Goal: Transaction & Acquisition: Purchase product/service

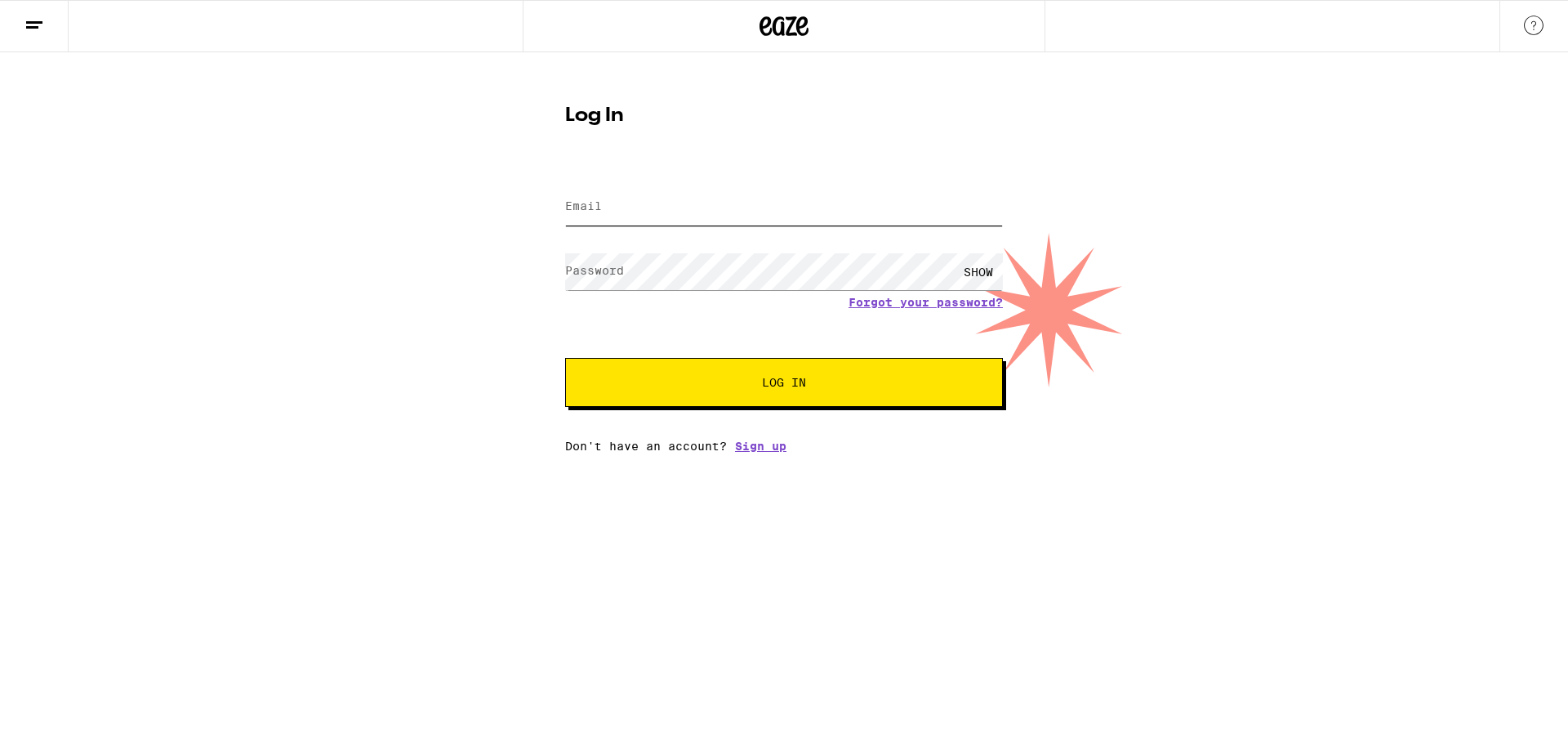
drag, startPoint x: 0, startPoint y: 0, endPoint x: 728, endPoint y: 202, distance: 755.5
click at [728, 202] on input "Email" at bounding box center [784, 206] width 438 height 36
type input "[EMAIL_ADDRESS][DOMAIN_NAME]"
click at [565, 358] on button "Log In" at bounding box center [784, 383] width 438 height 49
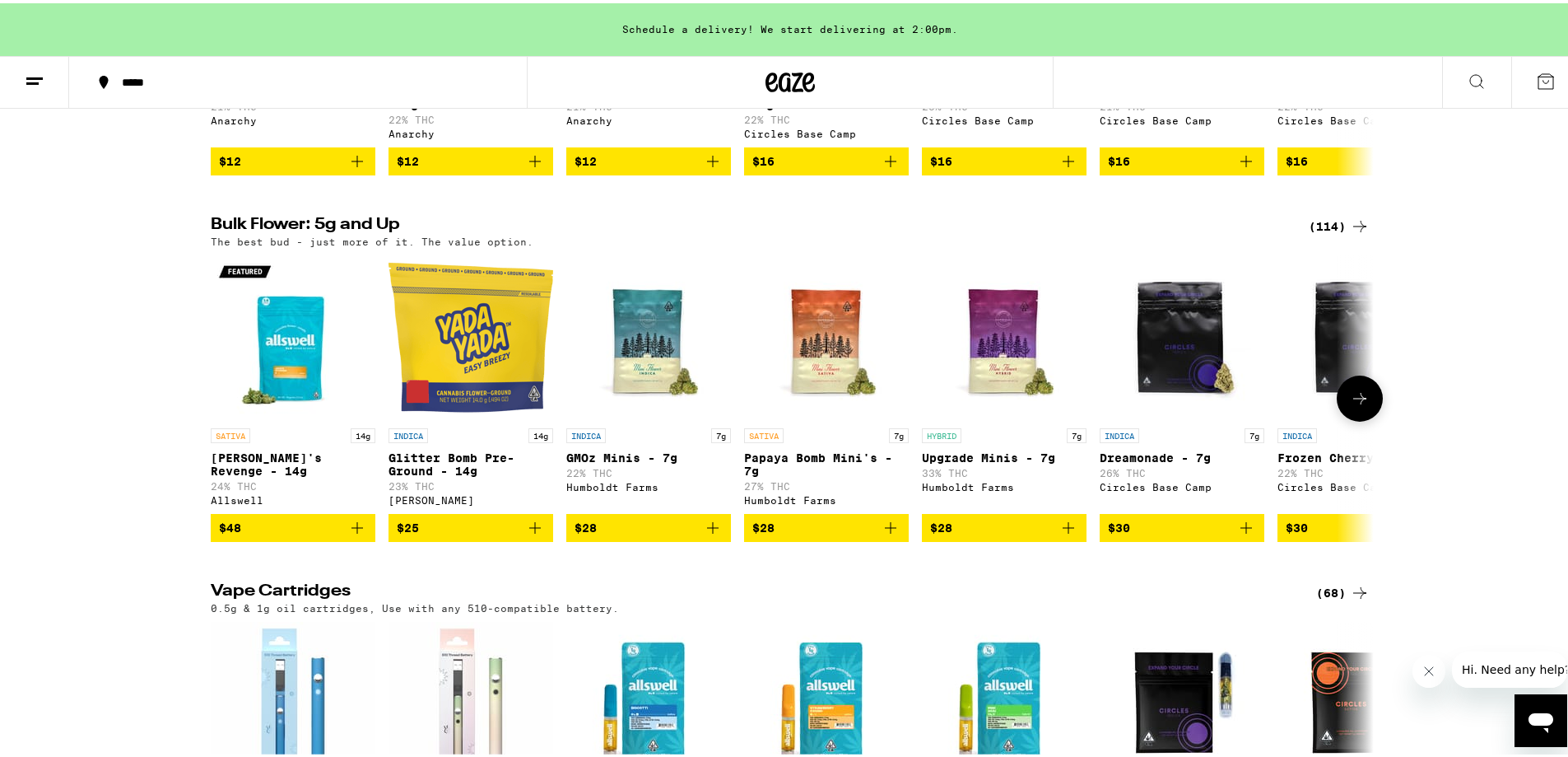
scroll to position [1976, 0]
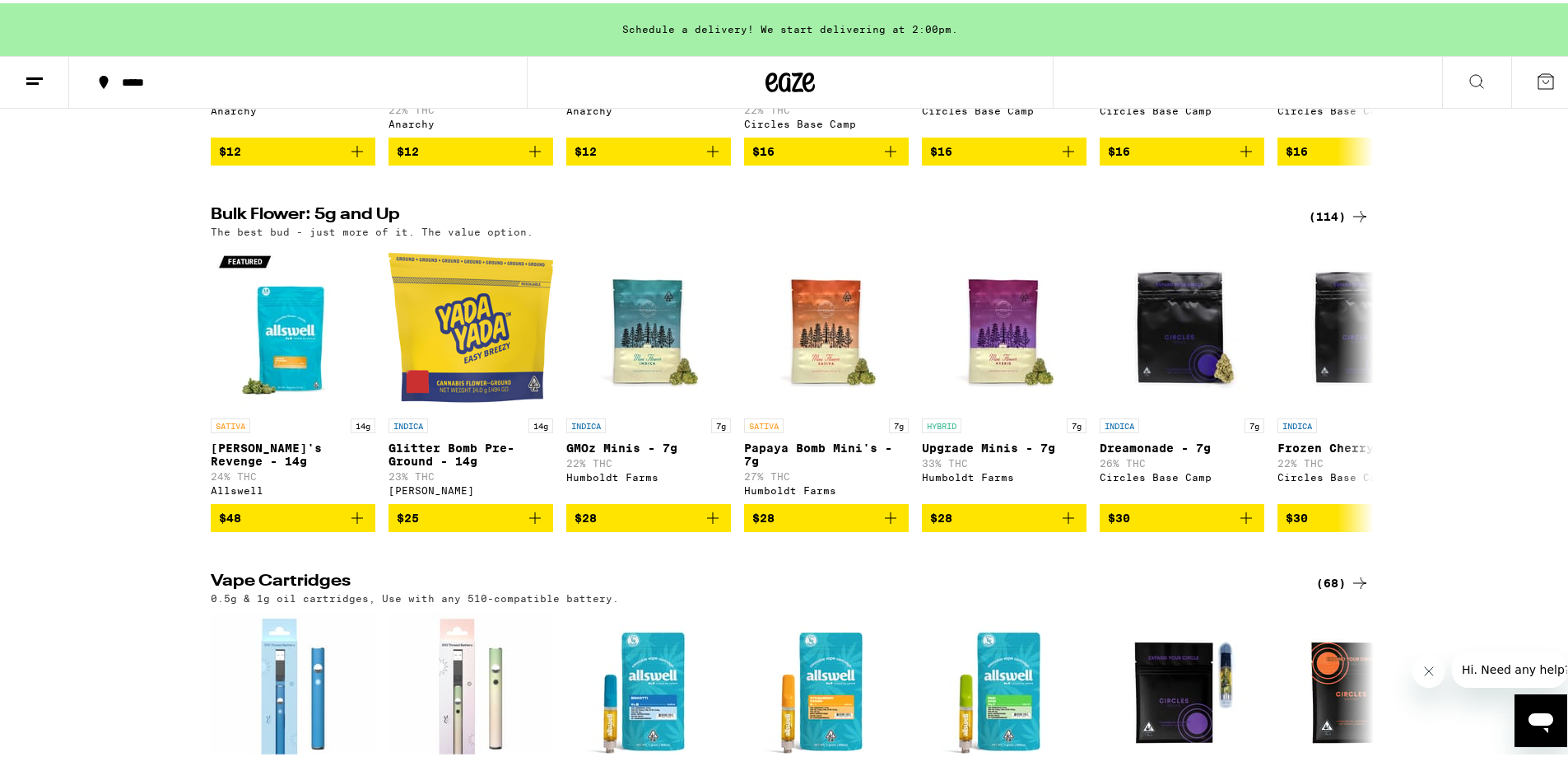
click at [1353, 219] on icon at bounding box center [1359, 213] width 13 height 11
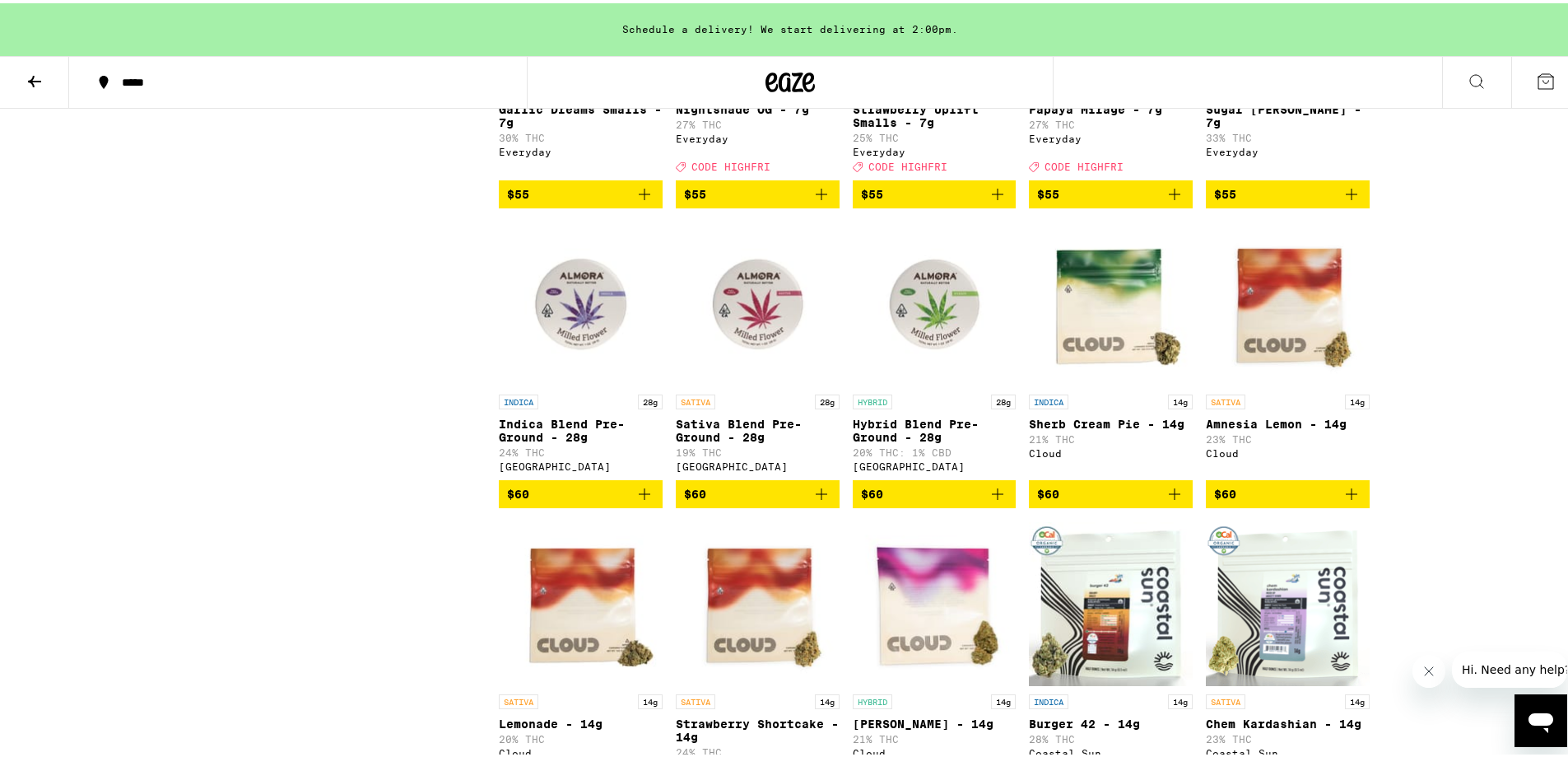
scroll to position [3458, 0]
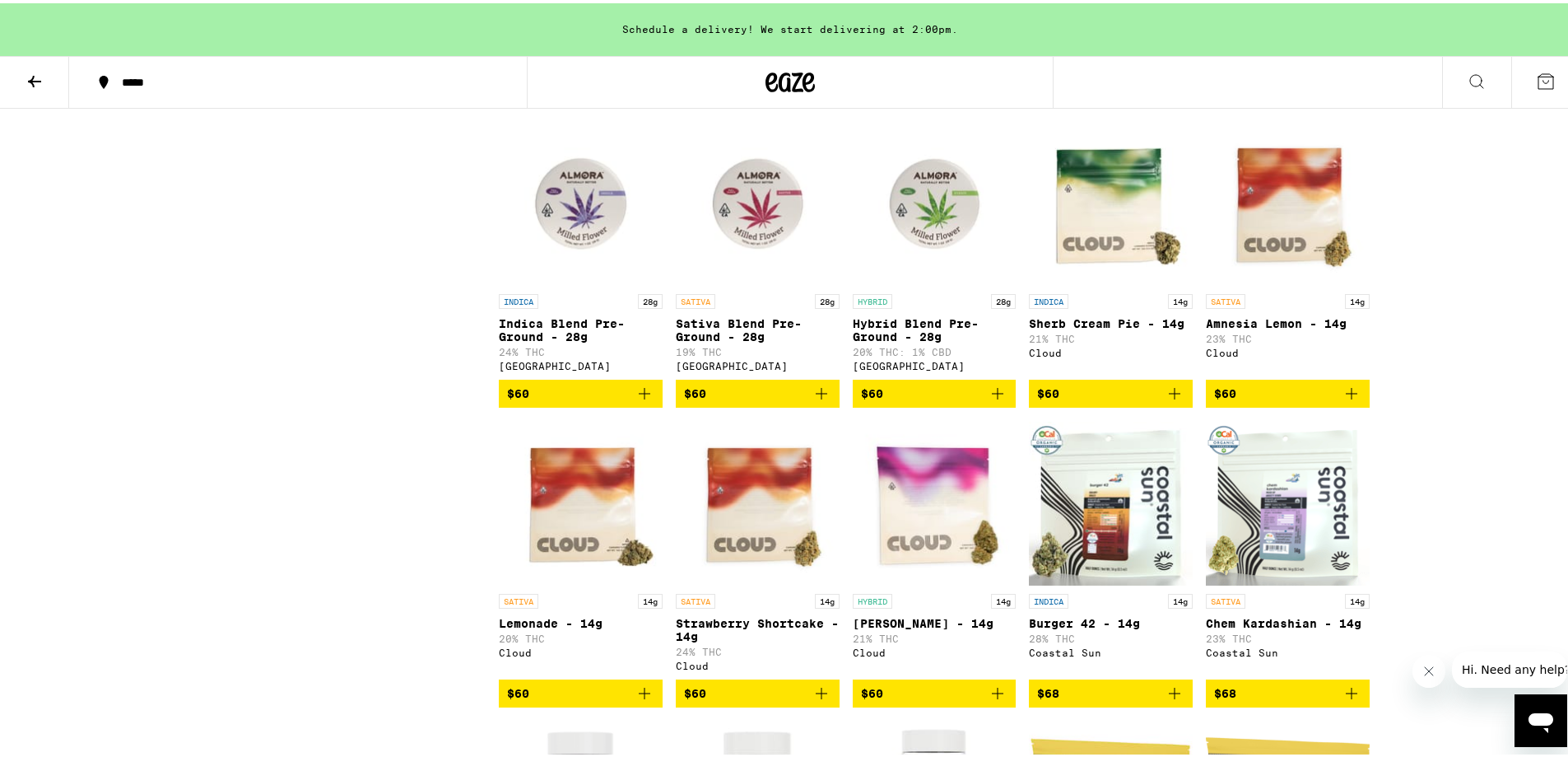
click at [640, 400] on icon "Add to bag" at bounding box center [644, 390] width 20 height 20
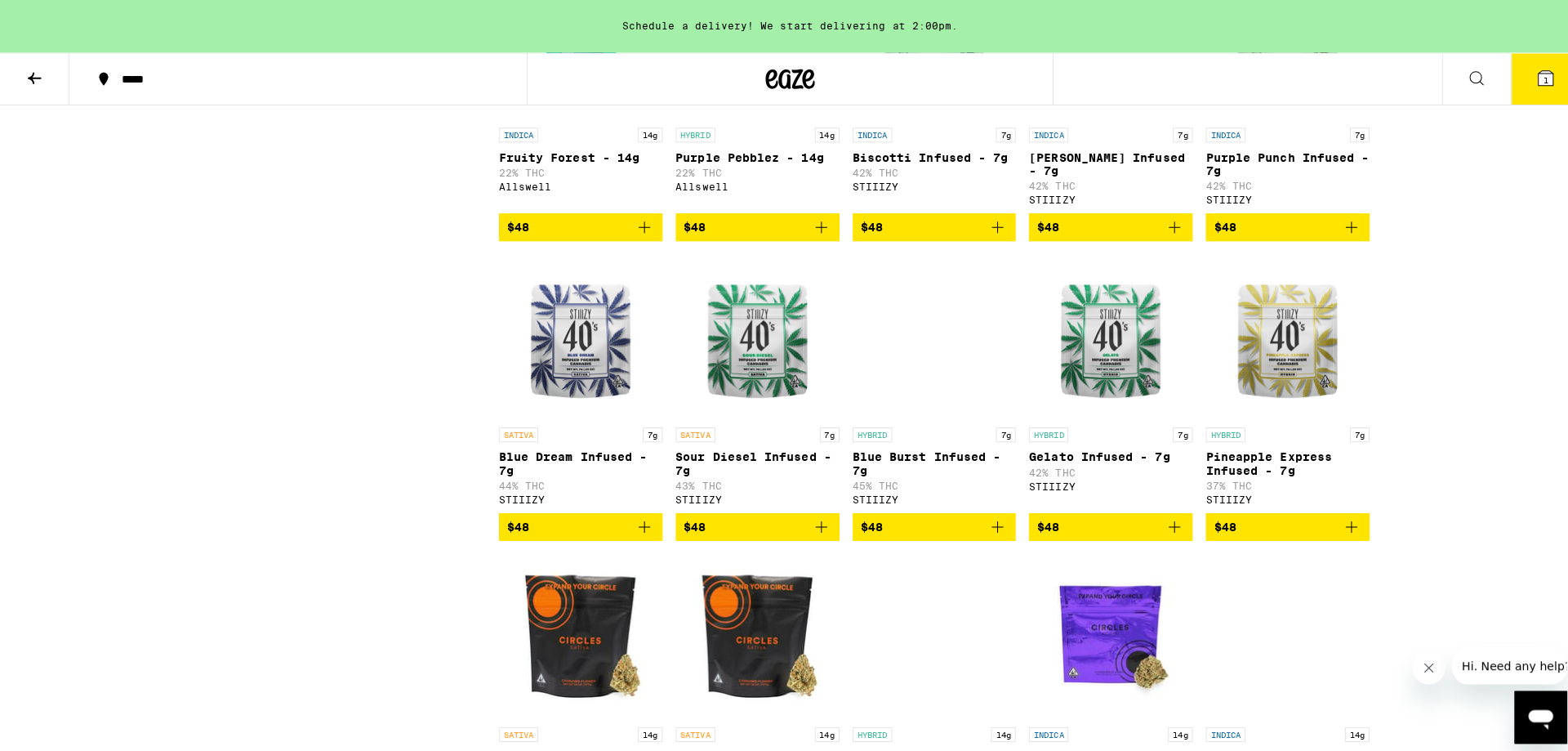
scroll to position [2368, 0]
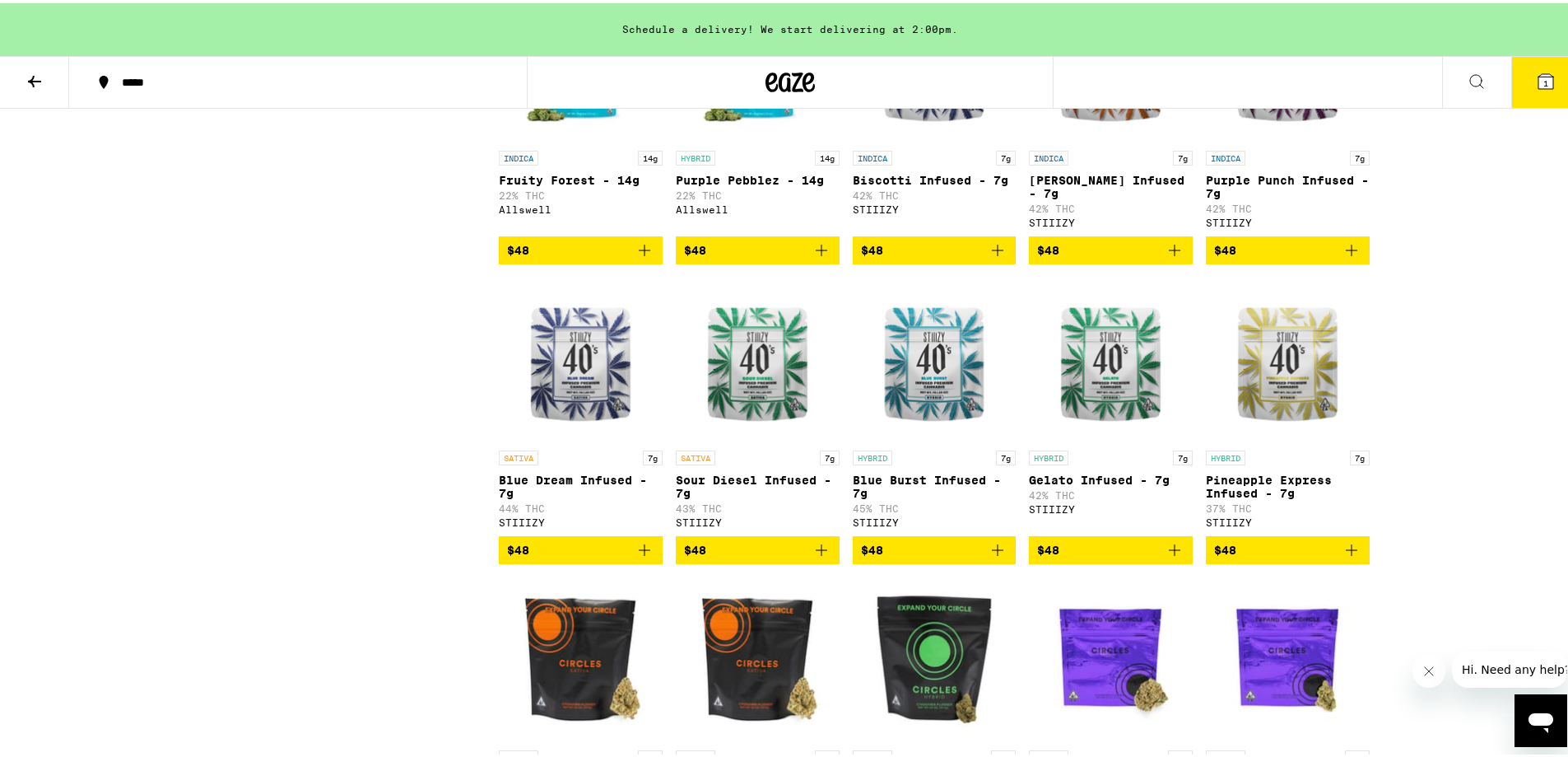
click at [1538, 86] on icon at bounding box center [1545, 78] width 15 height 15
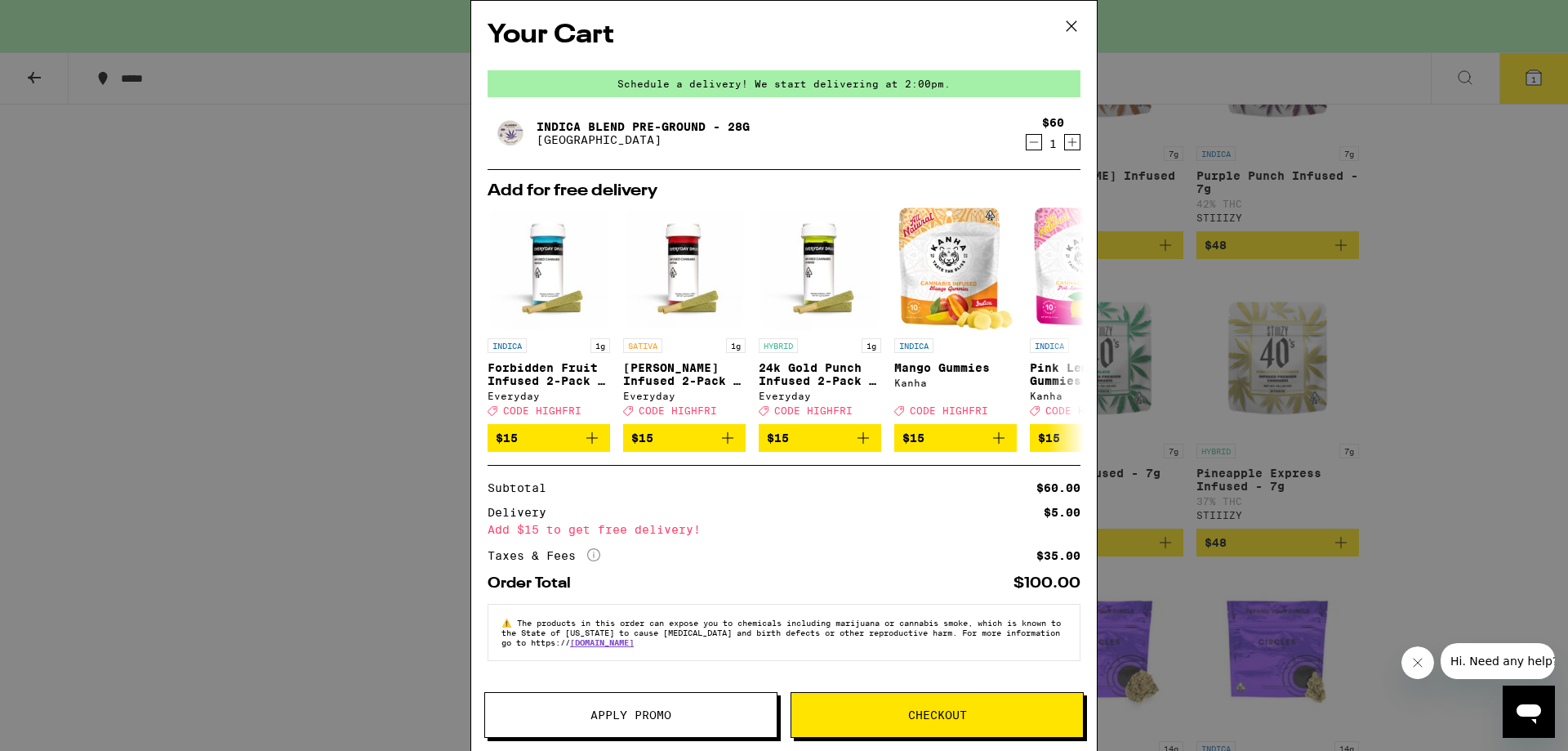
click at [910, 720] on span "Checkout" at bounding box center [937, 714] width 59 height 11
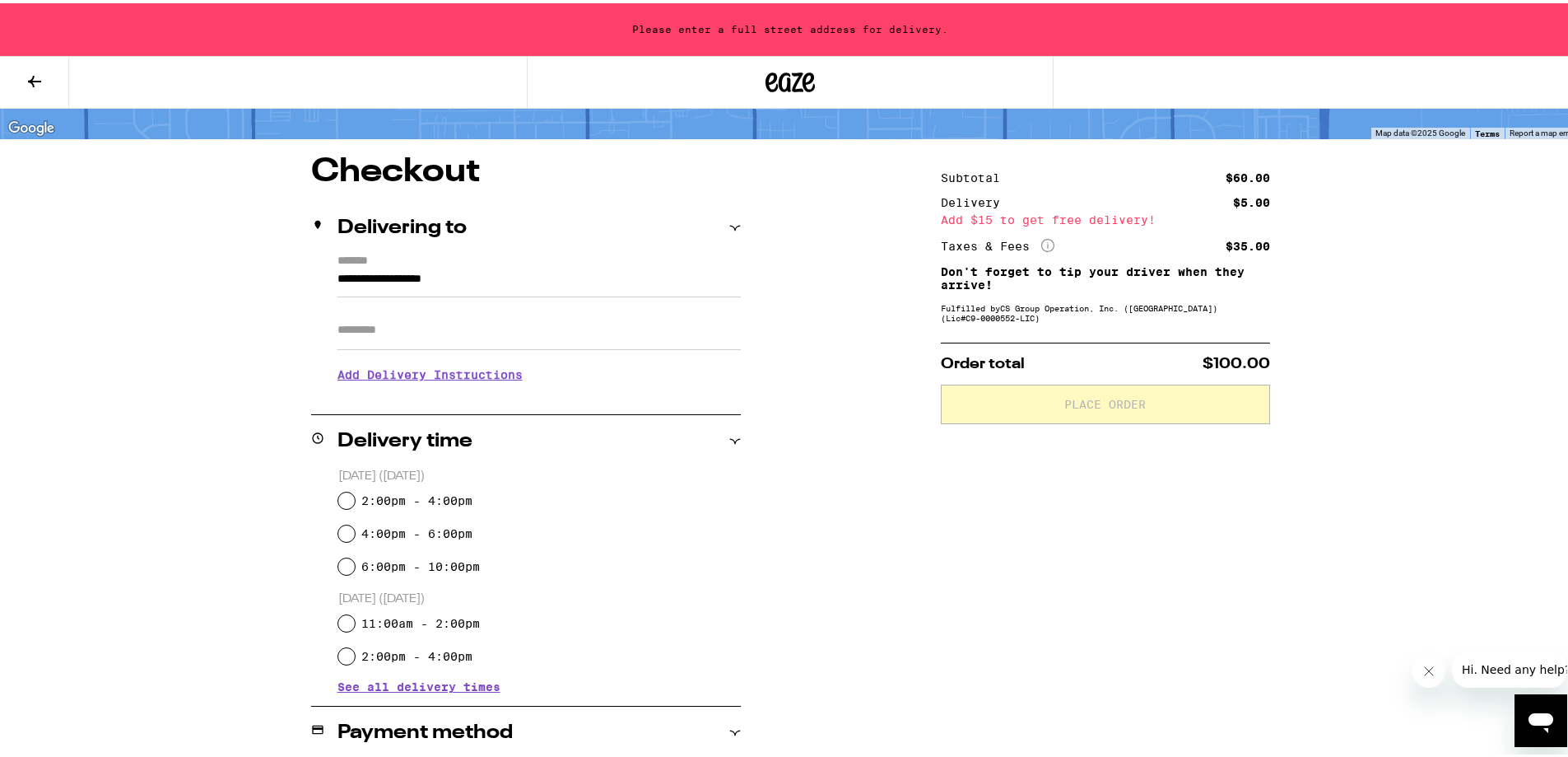
scroll to position [138, 0]
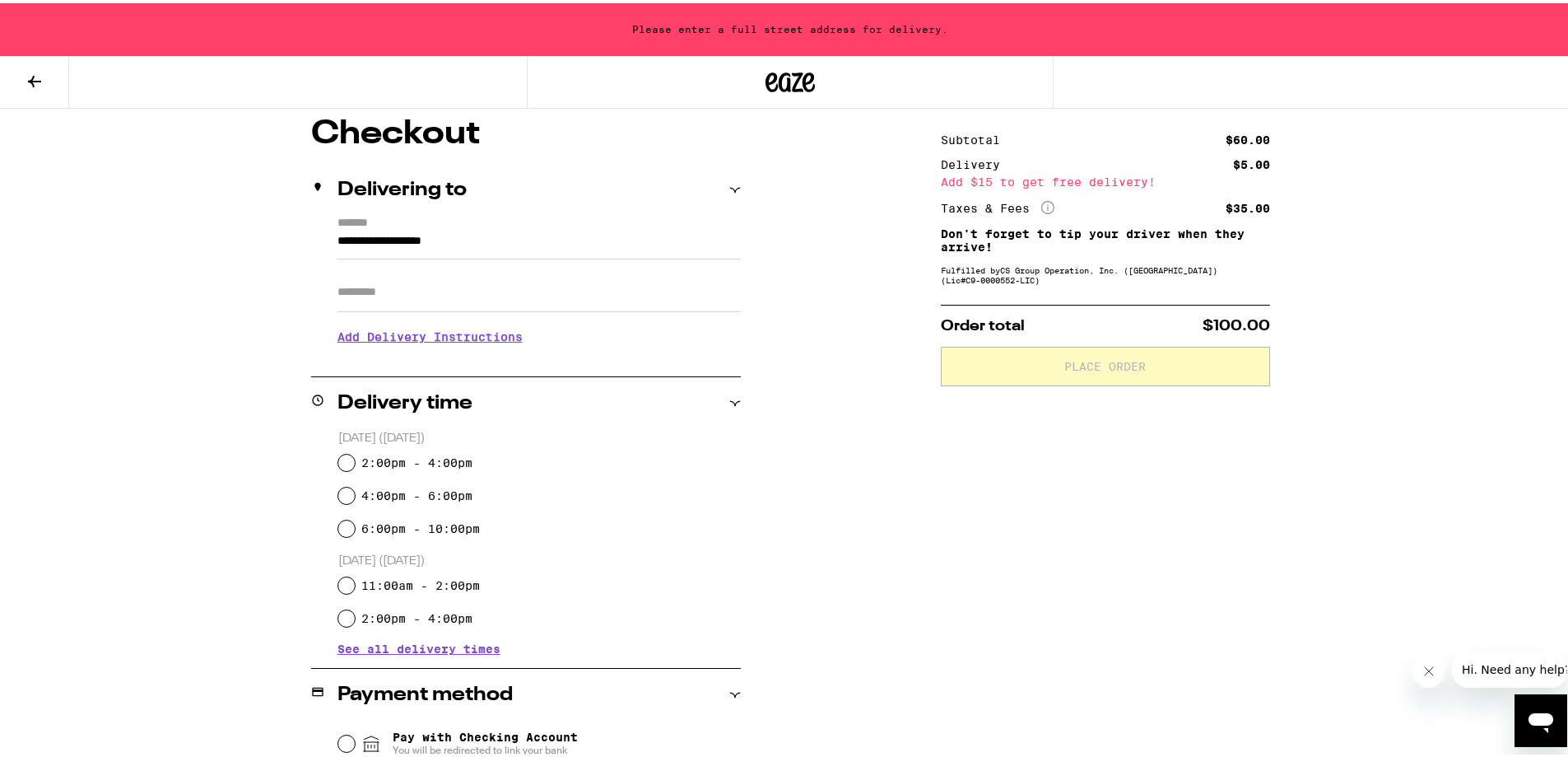
click at [432, 249] on input "**********" at bounding box center [539, 242] width 404 height 28
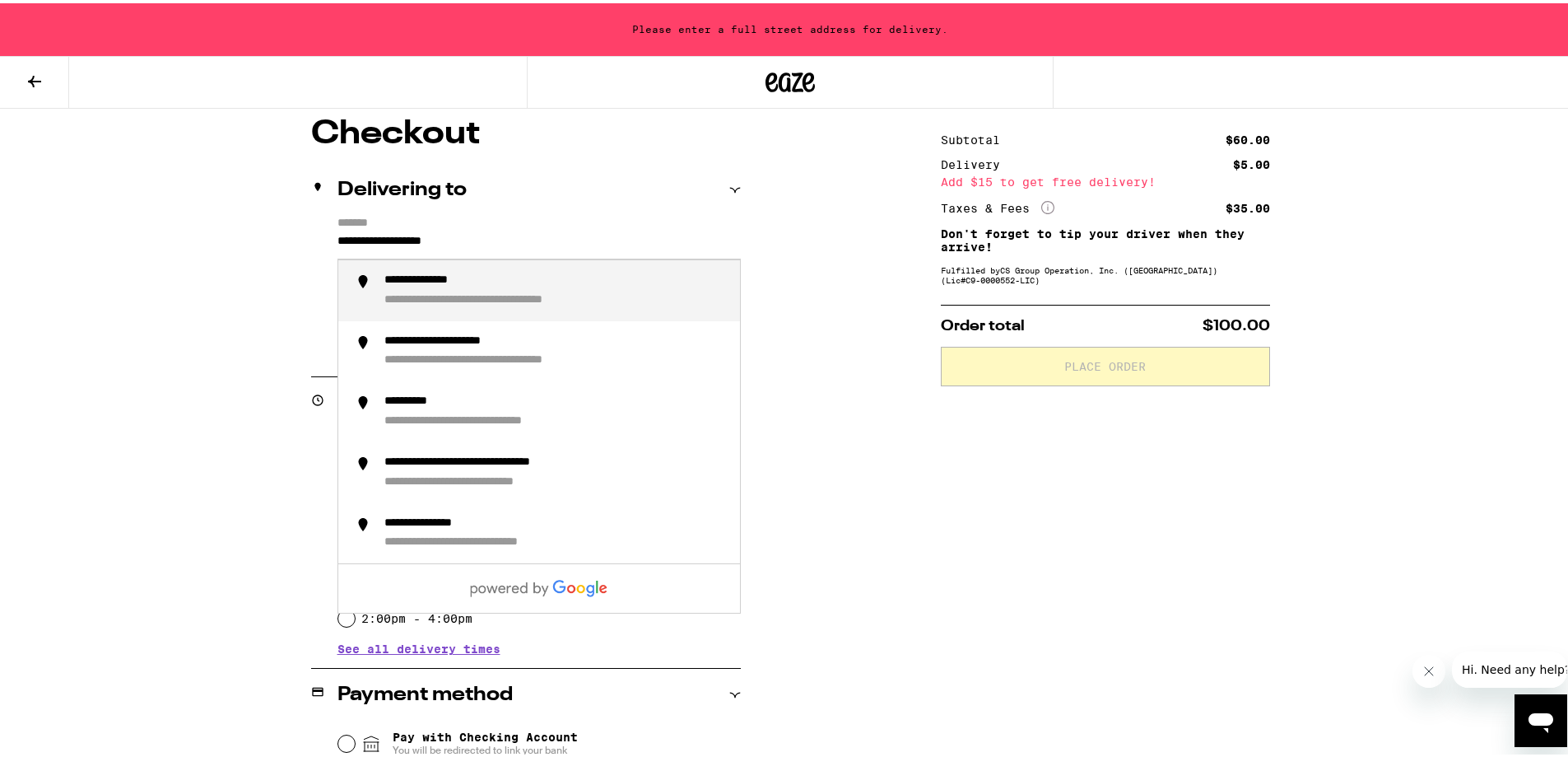
drag, startPoint x: 498, startPoint y: 240, endPoint x: 304, endPoint y: 246, distance: 194.1
click at [304, 246] on div "**********" at bounding box center [790, 542] width 1185 height 856
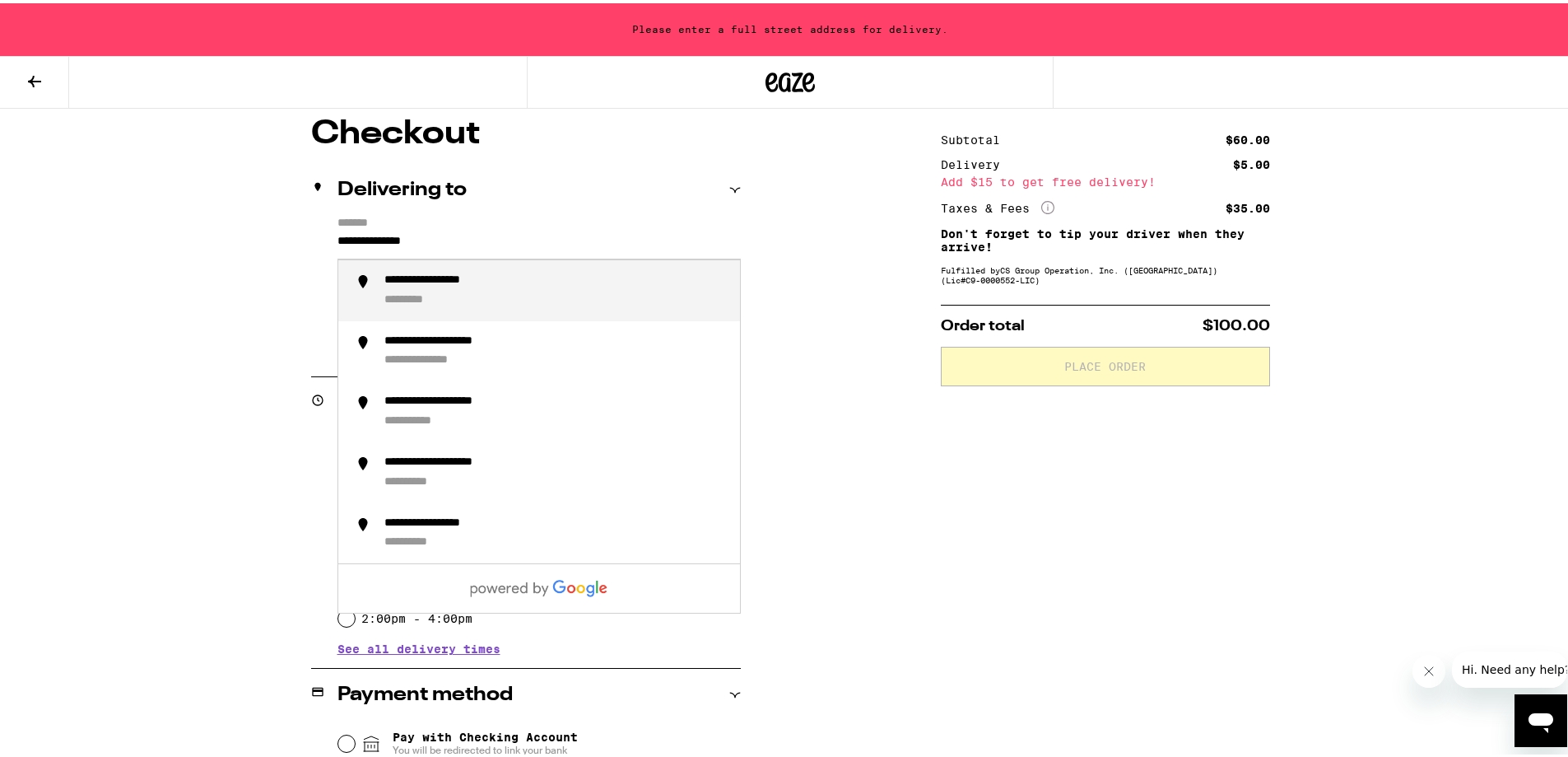
click at [617, 289] on div "**********" at bounding box center [555, 287] width 342 height 34
type input "**********"
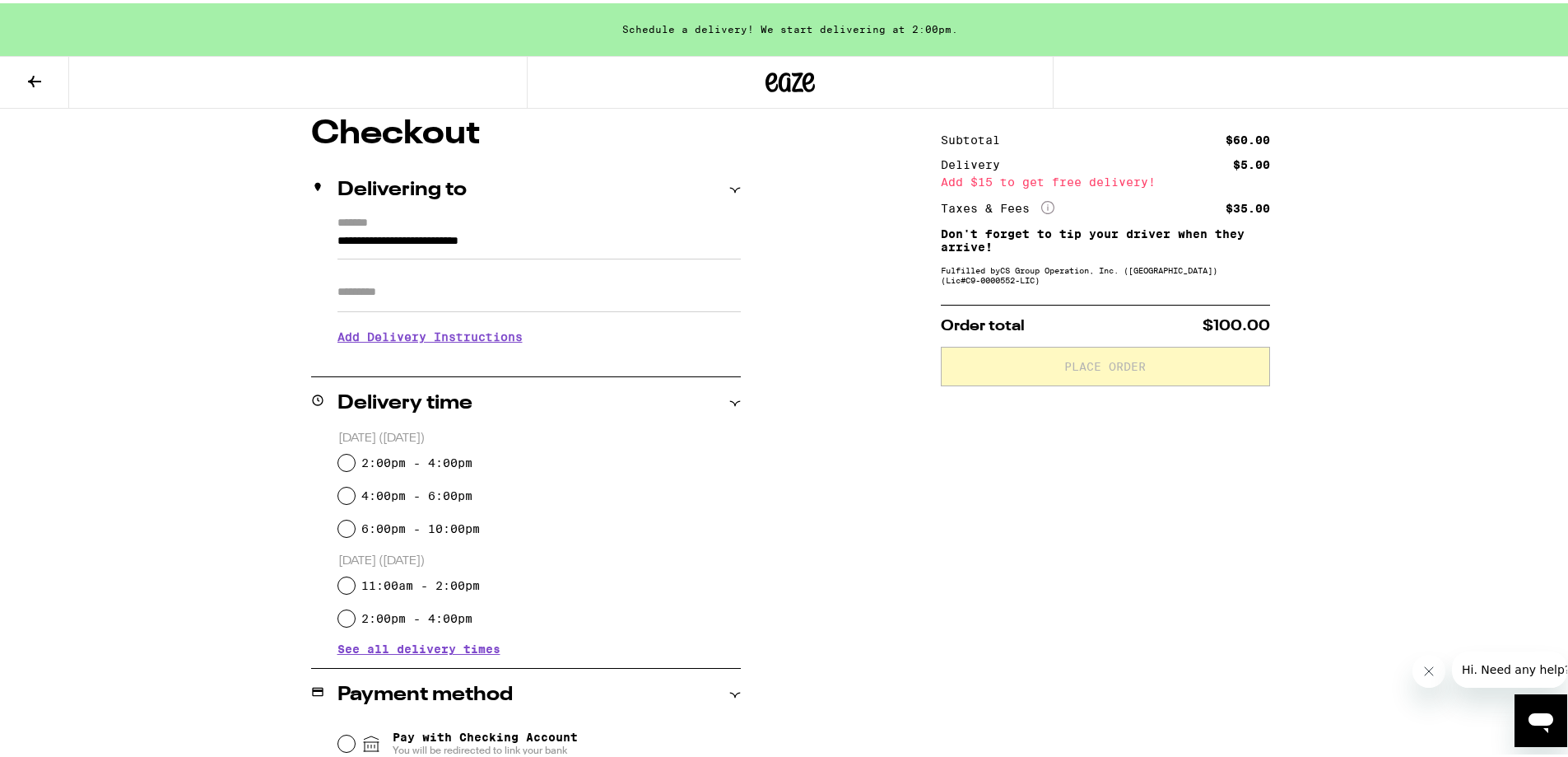
click at [479, 335] on h3 "Add Delivery Instructions" at bounding box center [539, 334] width 404 height 38
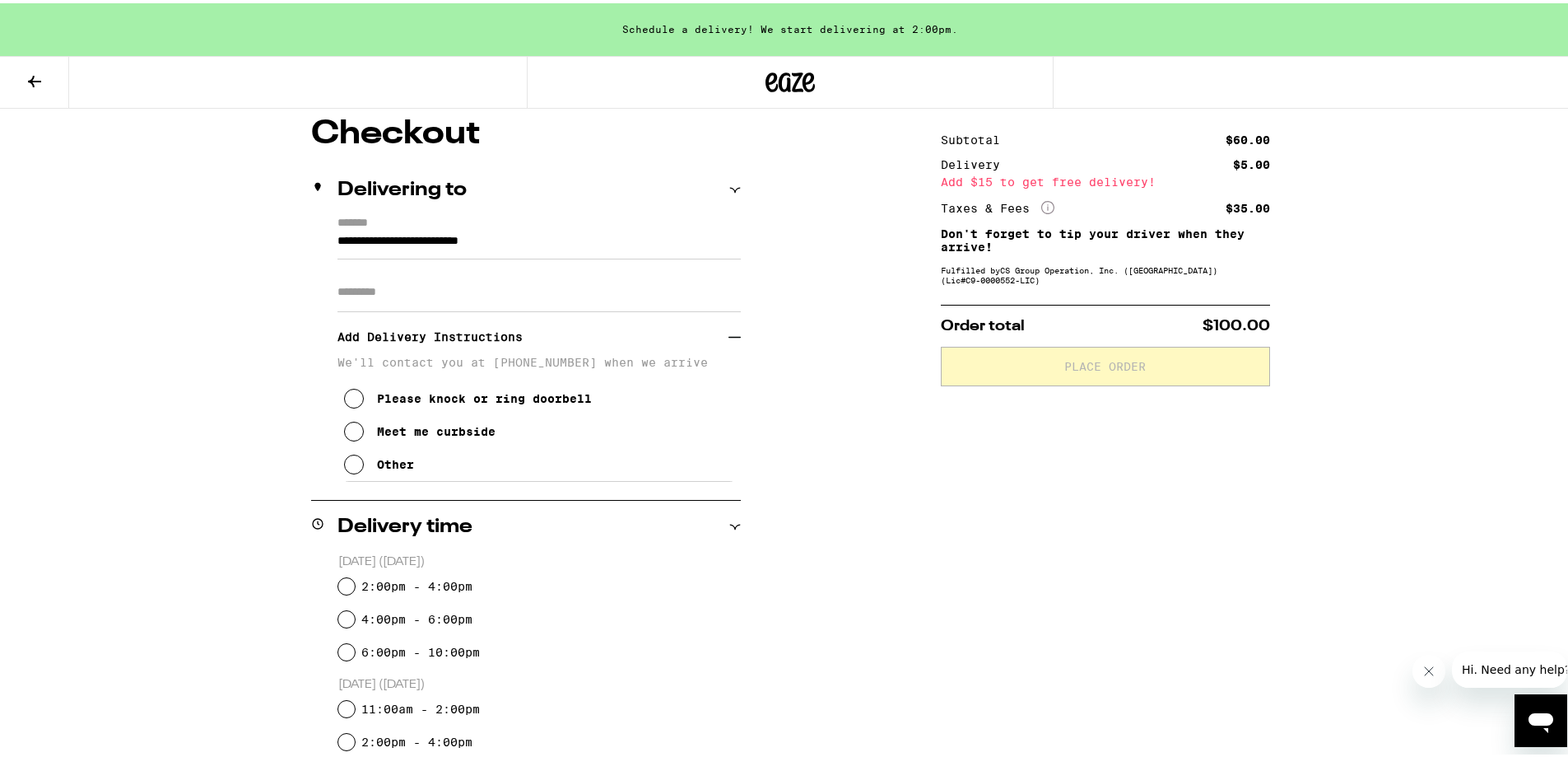
click at [344, 465] on icon at bounding box center [353, 460] width 20 height 20
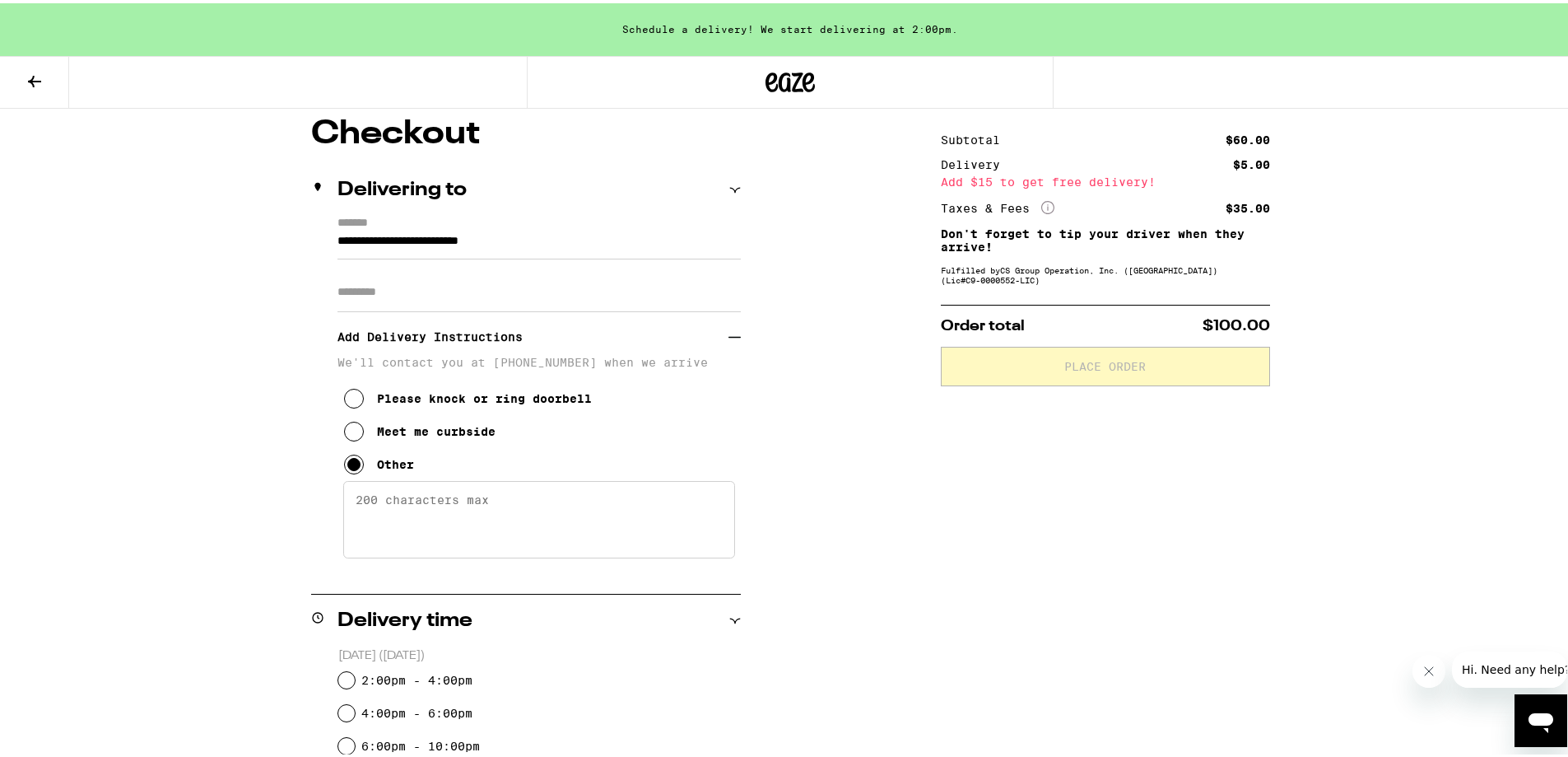
click at [384, 503] on textarea "Enter any other delivery instructions you want driver to know" at bounding box center [539, 516] width 392 height 77
type textarea "Black gate at the top of the hill"
click at [732, 468] on div "Please knock or ring doorbell Meet me curbside Other" at bounding box center [539, 421] width 404 height 112
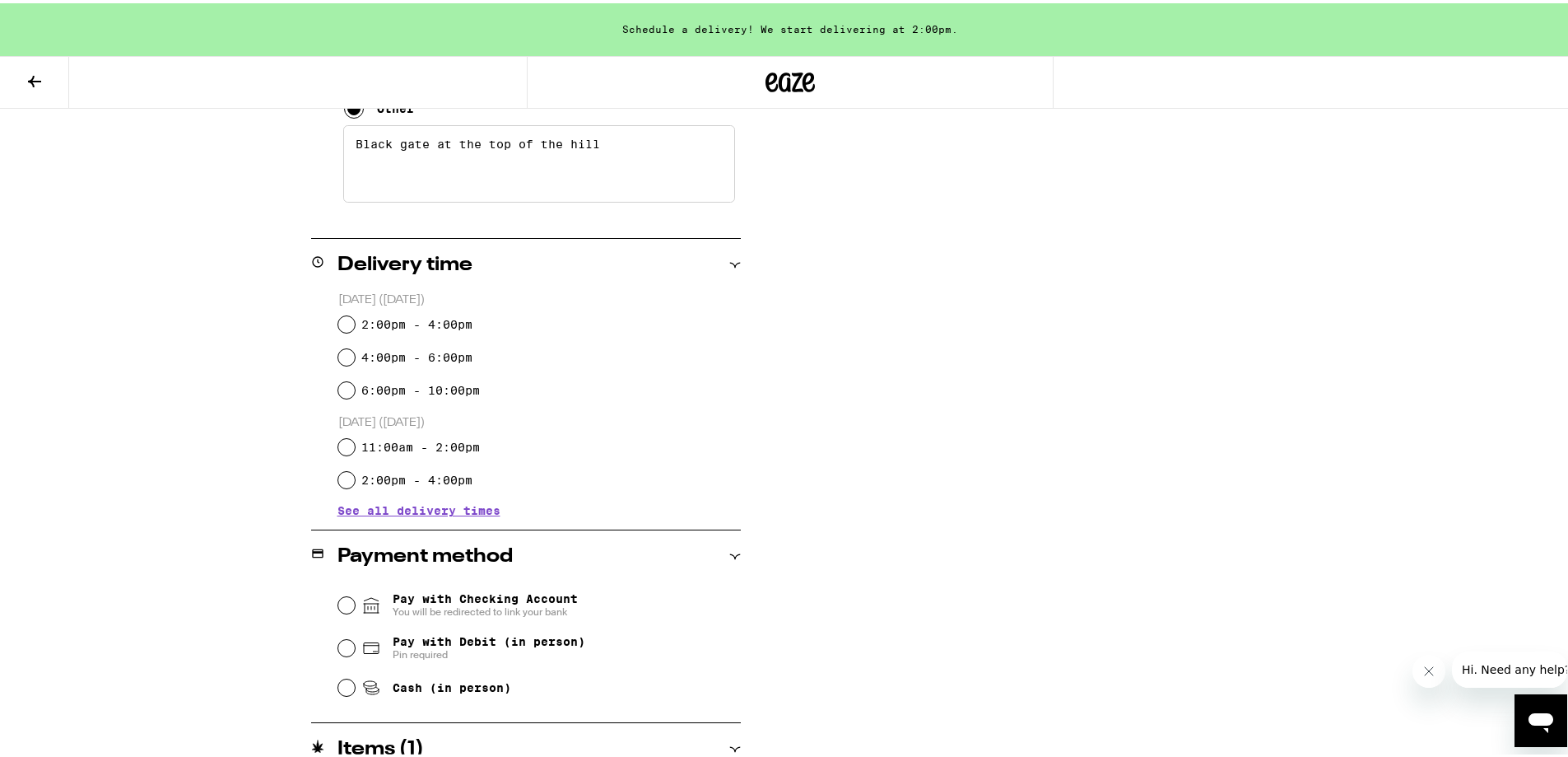
scroll to position [494, 0]
click at [345, 320] on input "2:00pm - 4:00pm" at bounding box center [346, 320] width 16 height 16
radio input "true"
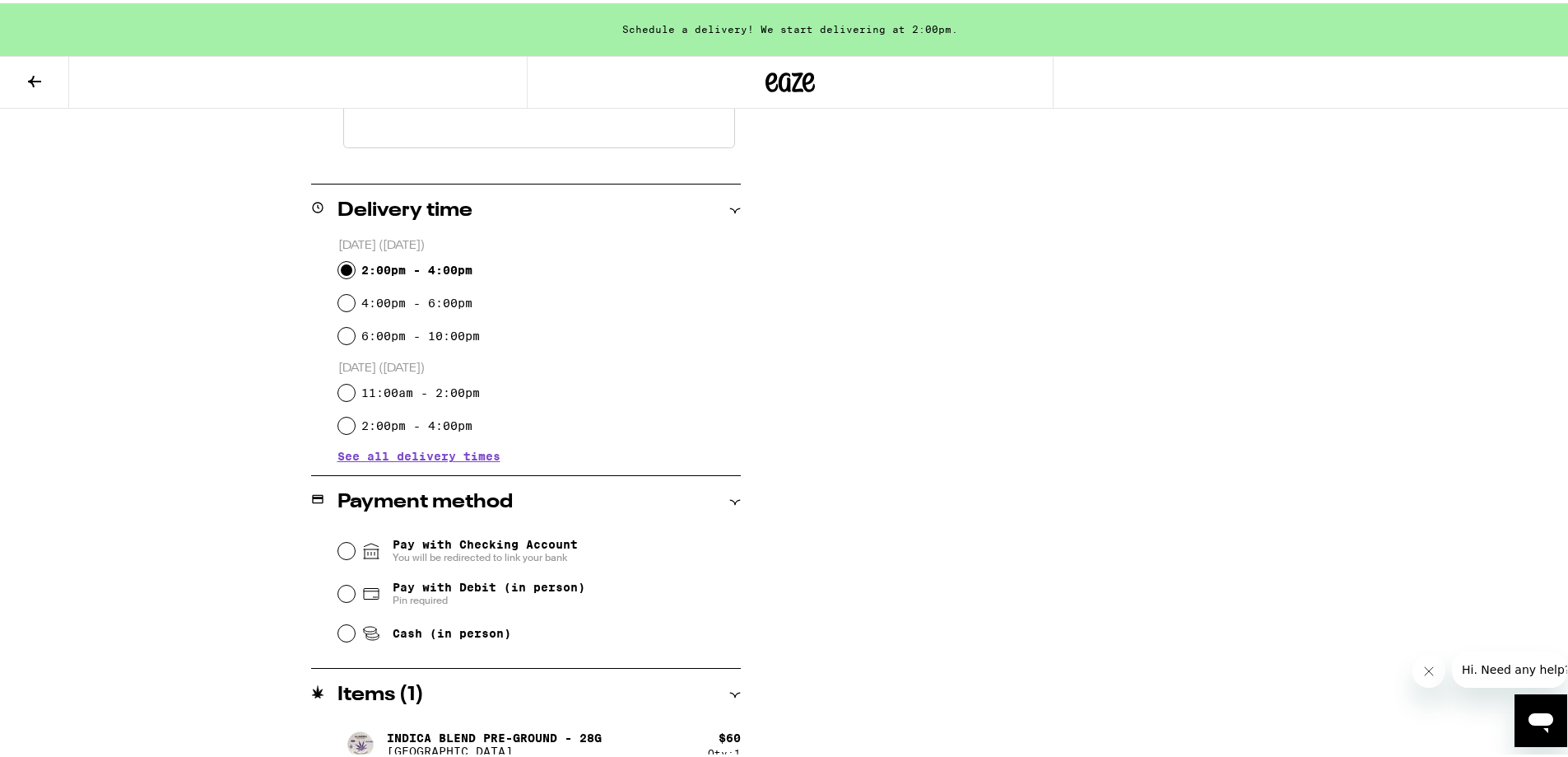
scroll to position [541, 0]
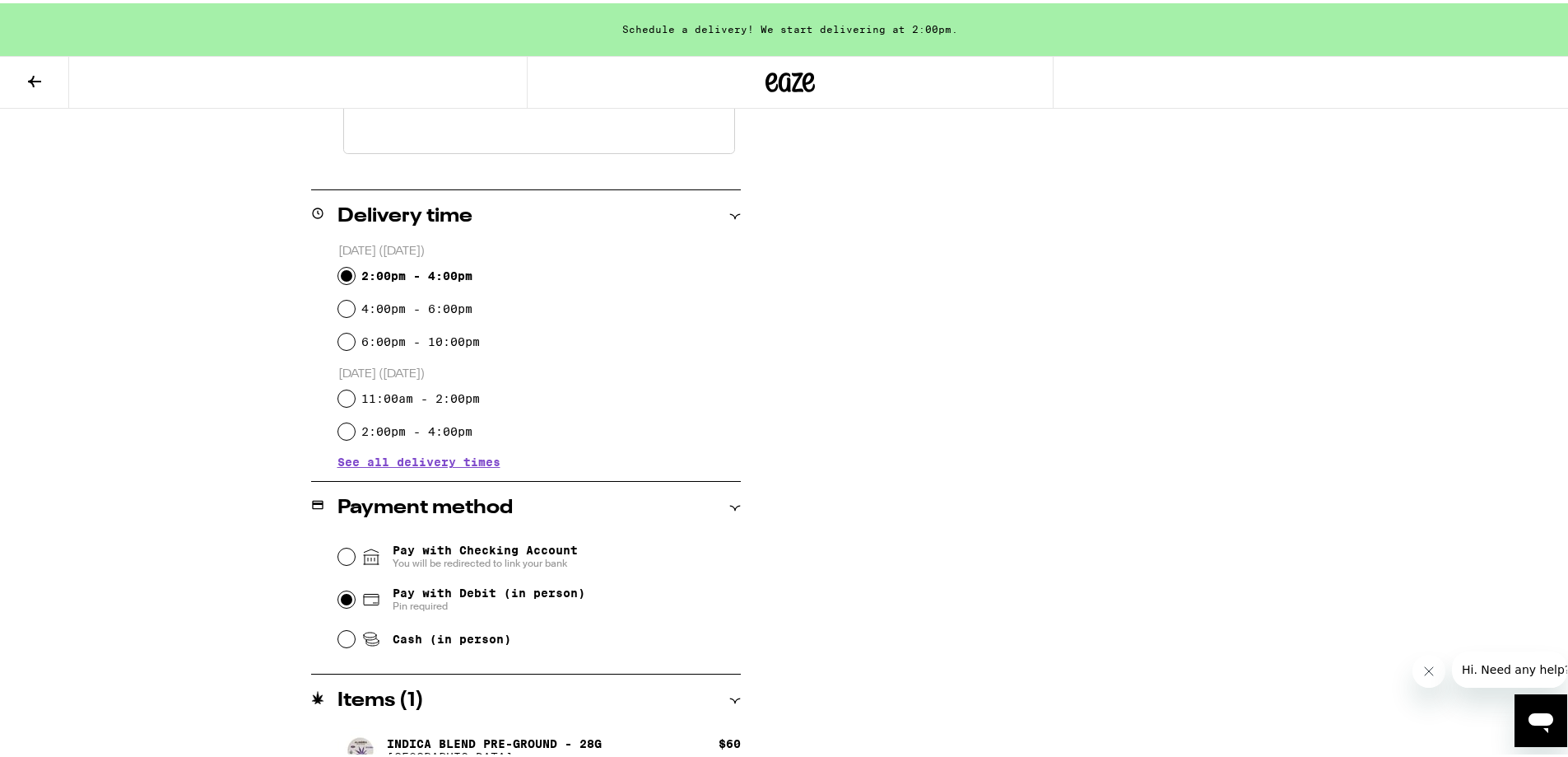
click at [339, 595] on input "Pay with Debit (in person) Pin required" at bounding box center [346, 595] width 16 height 16
radio input "true"
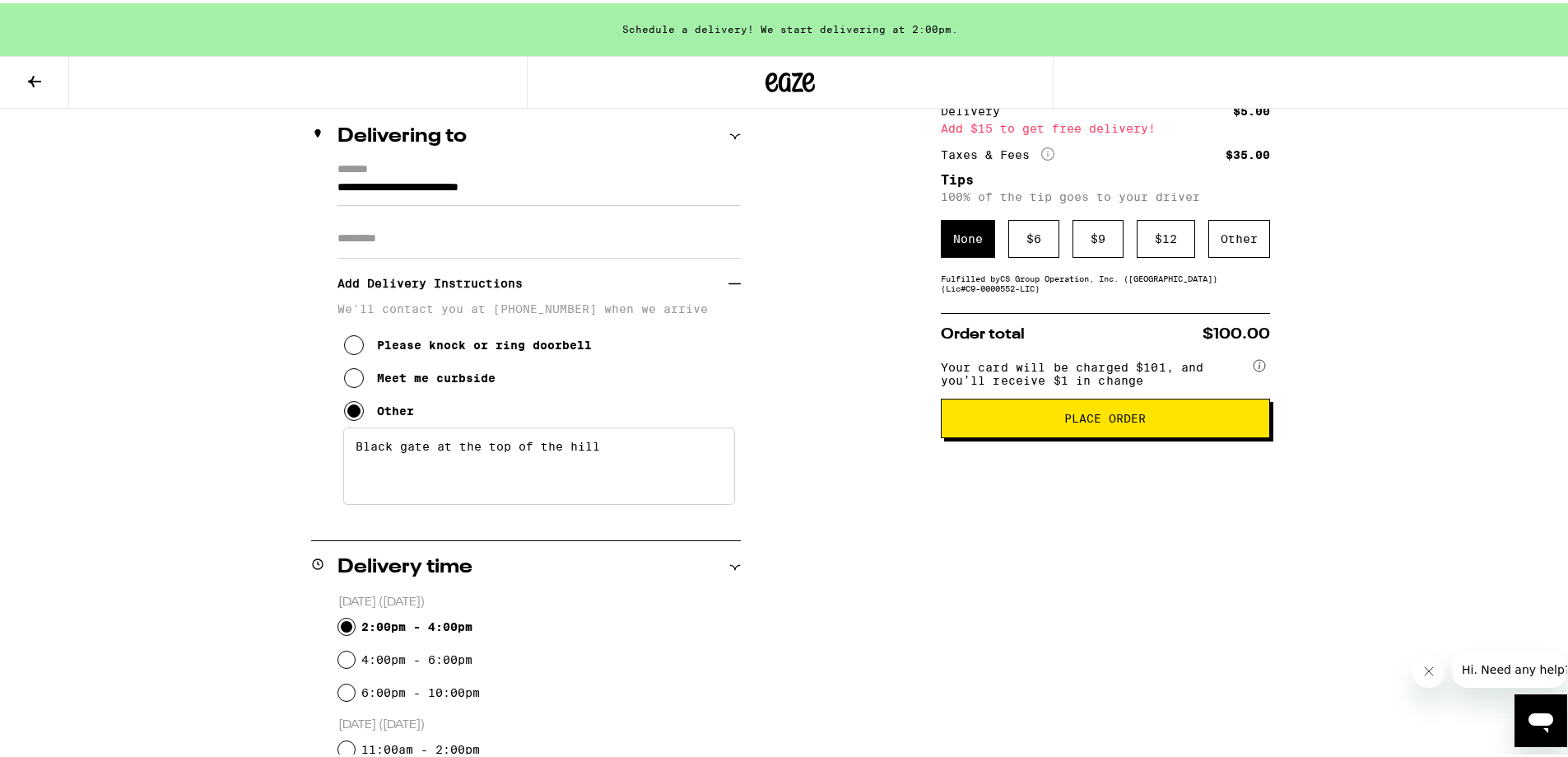
scroll to position [185, 0]
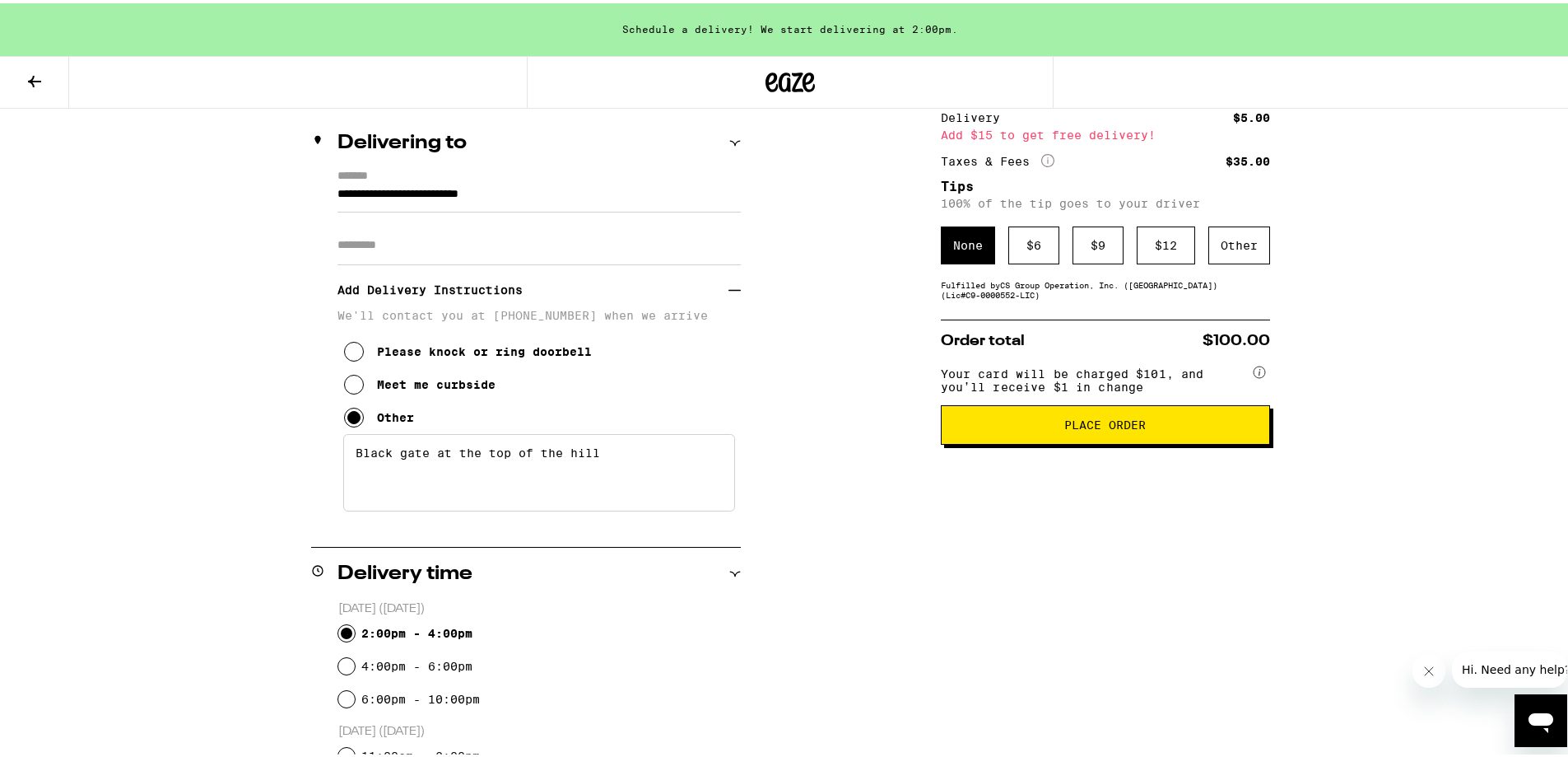
click at [1109, 428] on span "Place Order" at bounding box center [1105, 421] width 81 height 11
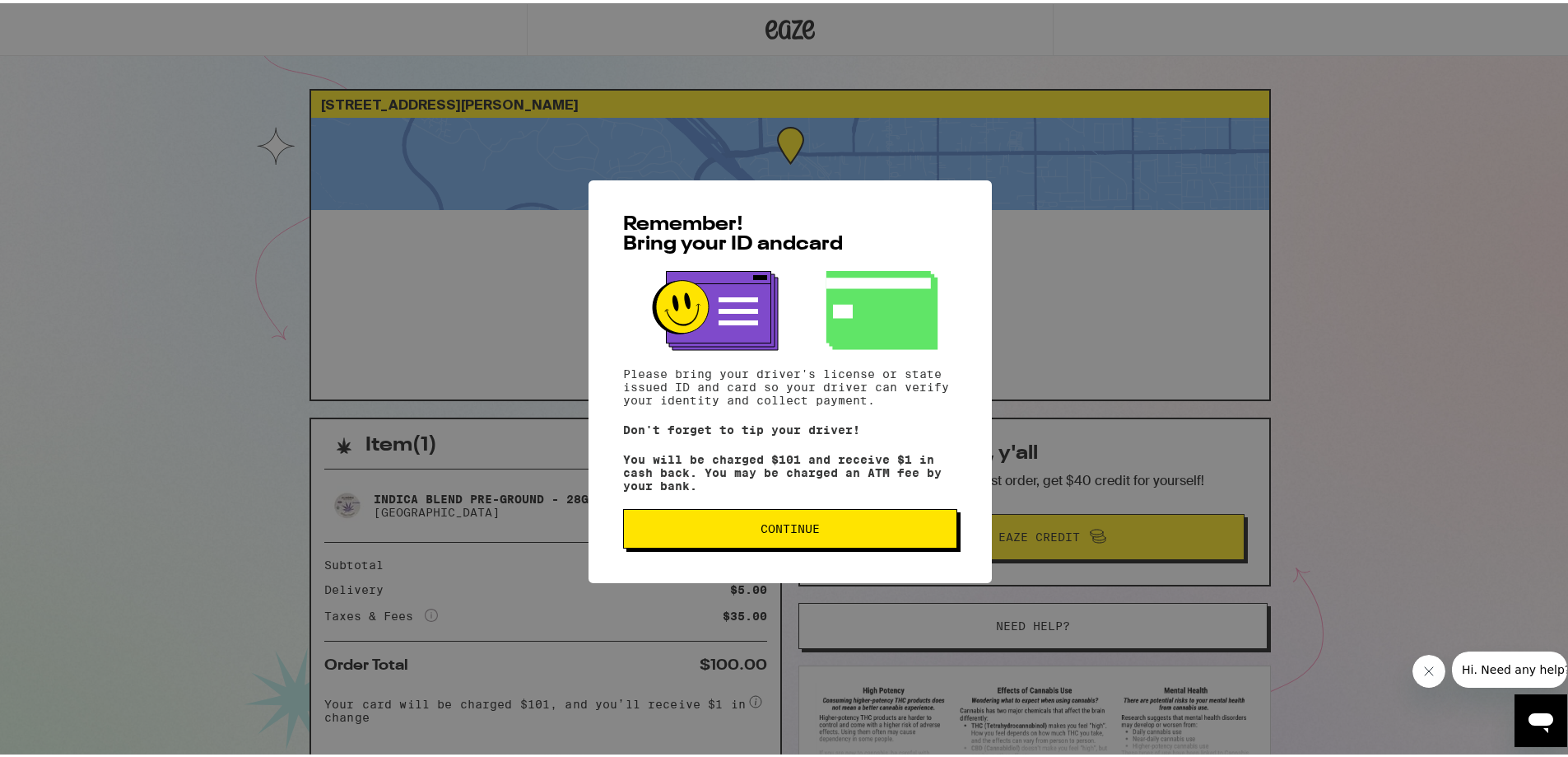
click at [855, 538] on button "Continue" at bounding box center [790, 525] width 334 height 39
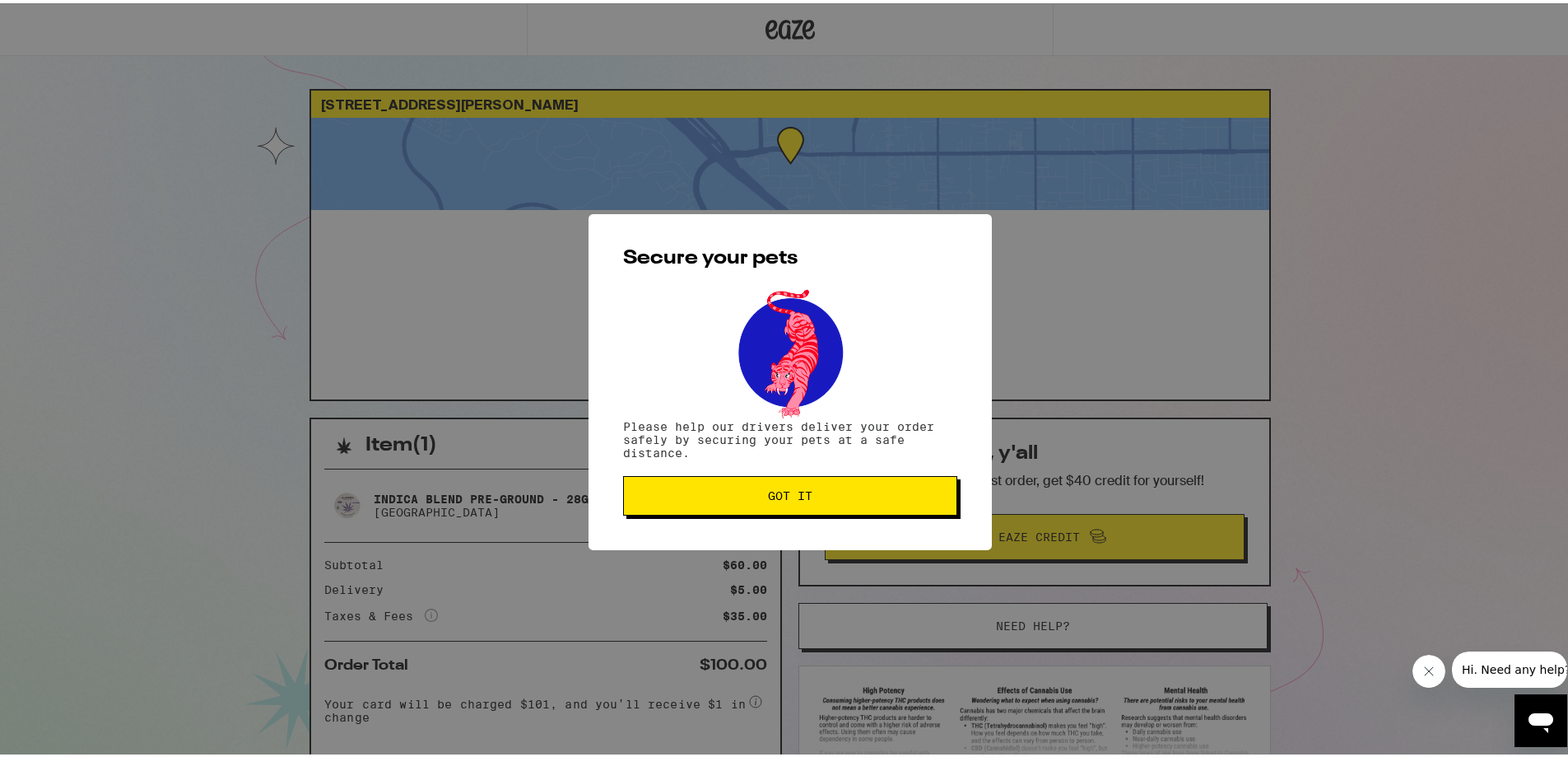
click at [845, 508] on button "Got it" at bounding box center [790, 492] width 334 height 39
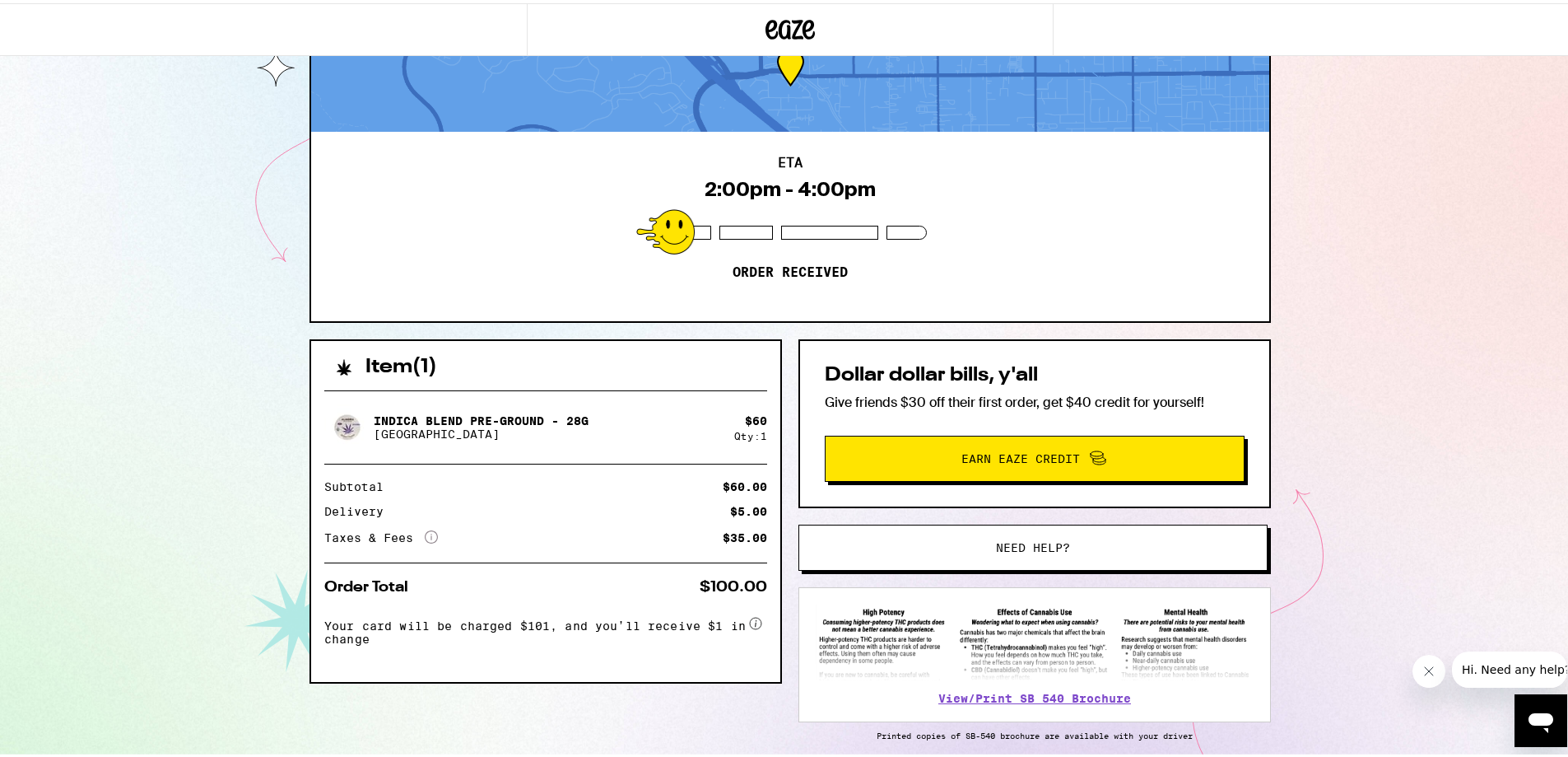
scroll to position [144, 0]
